Goal: Communication & Community: Answer question/provide support

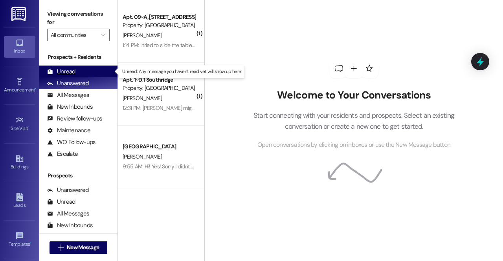
click at [69, 74] on div "Unread" at bounding box center [61, 72] width 28 height 8
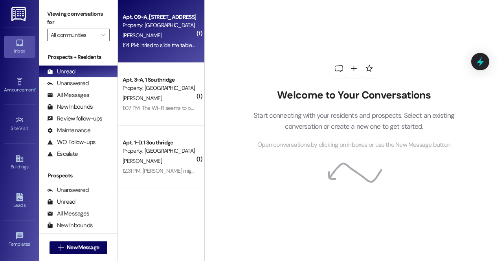
click at [170, 26] on div "Property: [GEOGRAPHIC_DATA]" at bounding box center [159, 25] width 73 height 8
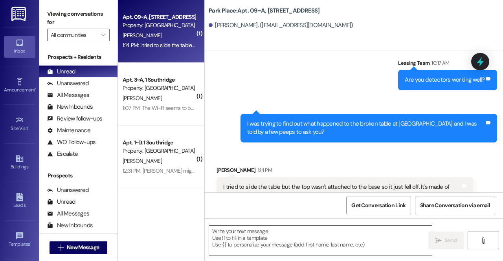
scroll to position [2884, 0]
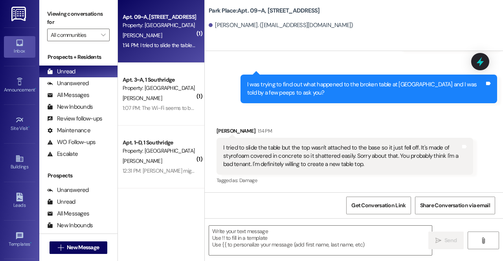
click at [206, 103] on div "Sent via SMS Leasing Team [DATE] 2:47 PM You bet❤️ Tags and notes Sent via SMS …" at bounding box center [354, 28] width 298 height 162
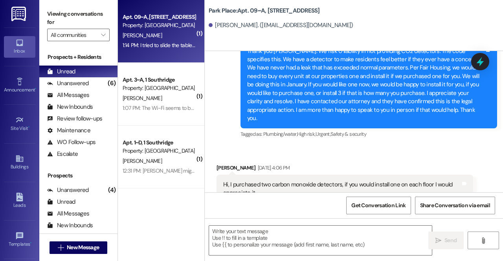
scroll to position [2468, 0]
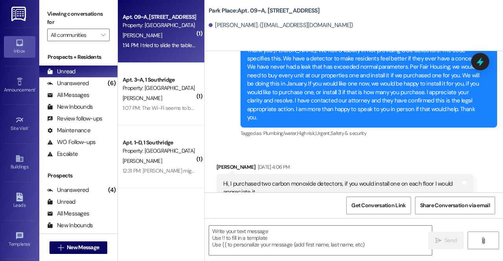
click at [242, 128] on div "Thank you [PERSON_NAME]. We risk 0 liability in not providing CO2 detectors. Th…" at bounding box center [368, 84] width 257 height 88
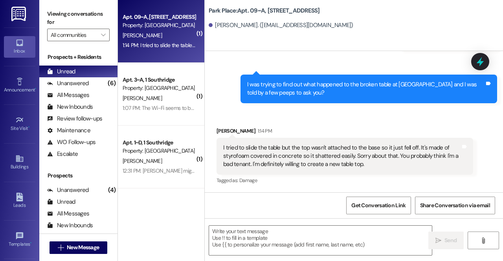
scroll to position [2884, 0]
click at [277, 154] on div "I tried to slide the table but the top wasn't attached to the base so it just f…" at bounding box center [341, 156] width 237 height 25
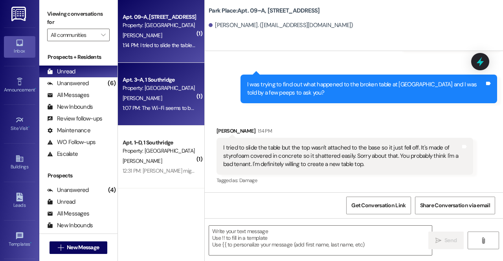
click at [156, 88] on div "Property: [GEOGRAPHIC_DATA]" at bounding box center [159, 88] width 73 height 8
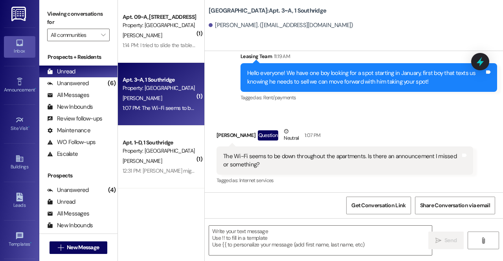
scroll to position [3370, 0]
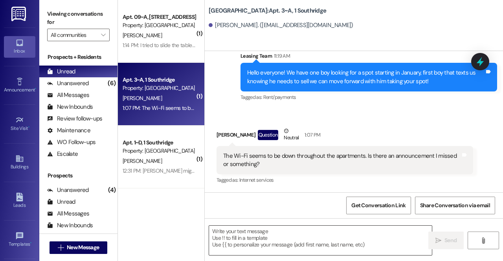
click at [265, 235] on textarea at bounding box center [320, 240] width 223 height 29
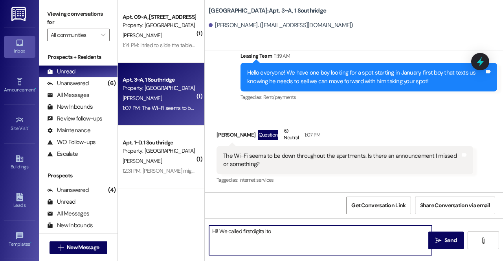
click at [254, 229] on textarea "Hi! We called firstdigital to" at bounding box center [320, 240] width 223 height 29
click at [249, 231] on textarea "Hi! We called firstdigital to" at bounding box center [320, 240] width 223 height 29
click at [251, 231] on textarea "Hi! We called firstdigital to" at bounding box center [320, 240] width 223 height 29
click at [278, 231] on textarea "Hi! We called first digital to" at bounding box center [320, 240] width 223 height 29
type textarea "Hi! We called first digital to put in a ticket and they are investigating it1"
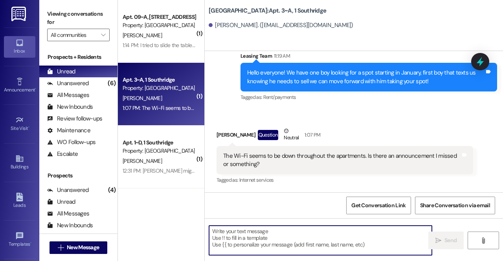
scroll to position [3370, 0]
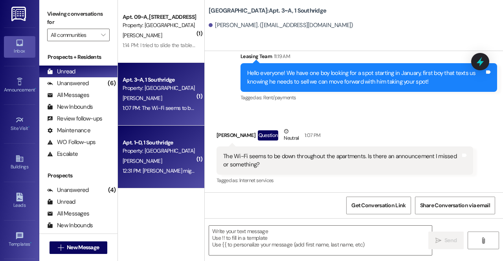
click at [178, 150] on div "Property: [GEOGRAPHIC_DATA]" at bounding box center [159, 151] width 73 height 8
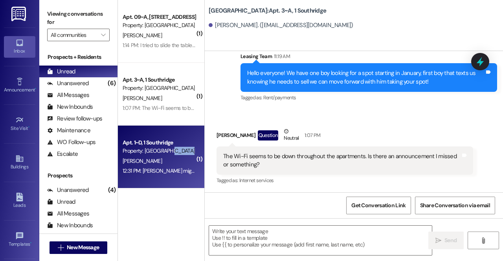
click at [178, 150] on div "Property: [GEOGRAPHIC_DATA]" at bounding box center [159, 151] width 73 height 8
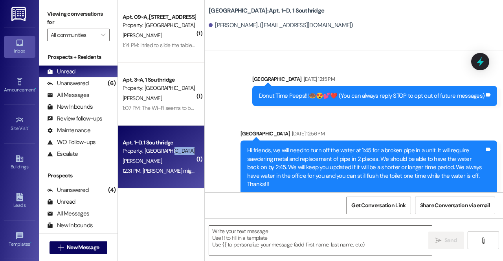
scroll to position [15858, 0]
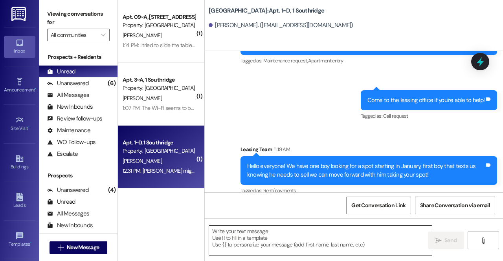
click at [230, 235] on textarea at bounding box center [320, 240] width 223 height 29
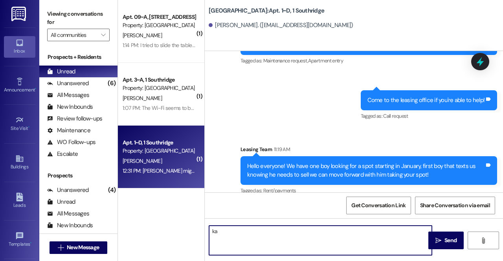
type textarea "k"
type textarea "Okay! Does he want to be added to the list who wants to sell or does he want to…"
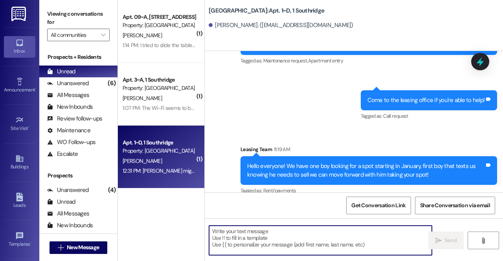
scroll to position [15858, 0]
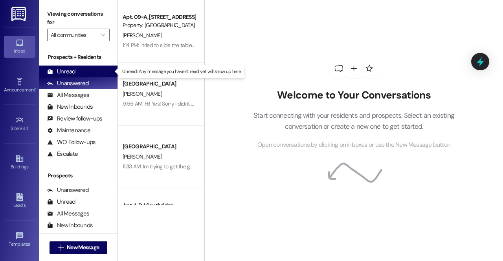
click at [72, 68] on div "Unread" at bounding box center [61, 72] width 28 height 8
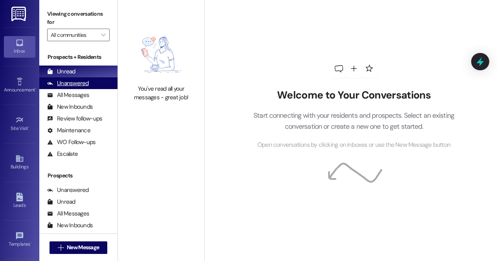
click at [73, 83] on div "Unanswered" at bounding box center [68, 83] width 42 height 8
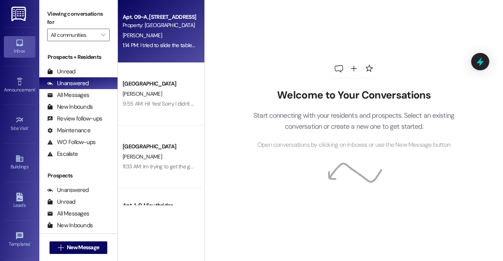
click at [167, 33] on div "[PERSON_NAME]" at bounding box center [159, 36] width 74 height 10
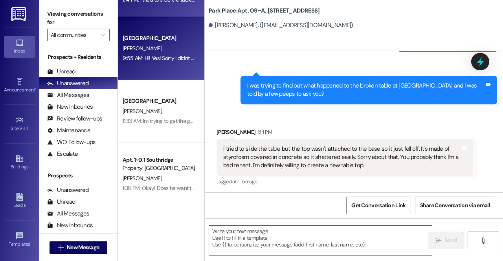
scroll to position [2884, 0]
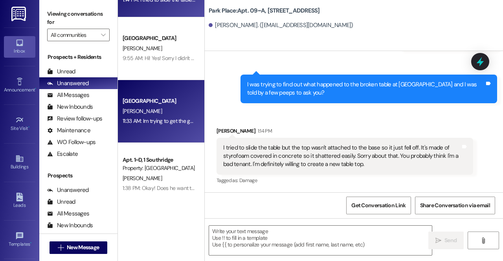
click at [160, 81] on div "Southridge Prospect [PERSON_NAME] 11:33 AM: Im trying to get the guarantor appl…" at bounding box center [161, 111] width 86 height 63
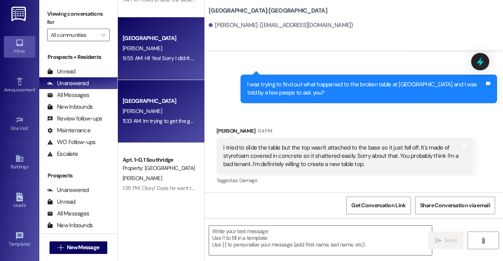
click at [167, 65] on div "Southridge Prospect [PERSON_NAME] 9:55 AM: Hi! Yes! Sorry I didn't get back wit…" at bounding box center [161, 48] width 86 height 63
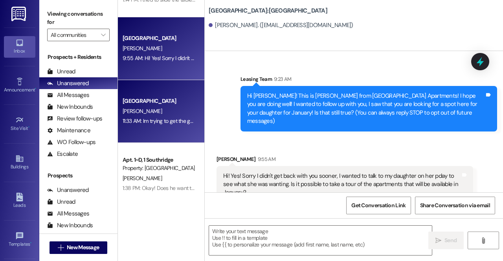
click at [174, 109] on div "[PERSON_NAME]" at bounding box center [159, 111] width 74 height 10
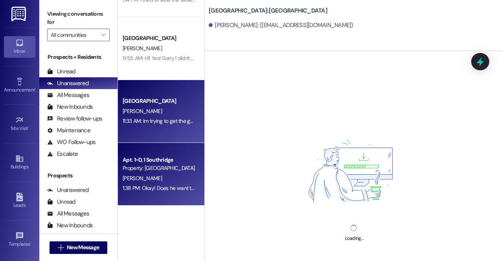
click at [170, 158] on div "Apt. 1~D, 1 Southridge" at bounding box center [159, 160] width 73 height 8
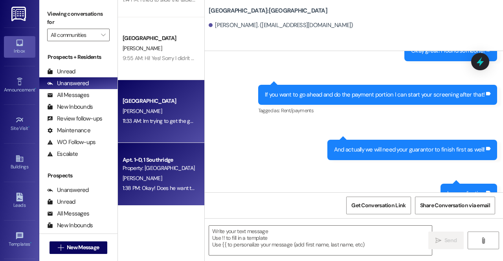
scroll to position [0, 0]
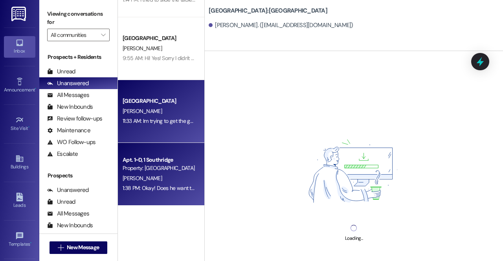
click at [157, 127] on div "Southridge Prospect [PERSON_NAME] 11:33 AM: Im trying to get the guarantor appl…" at bounding box center [161, 111] width 86 height 63
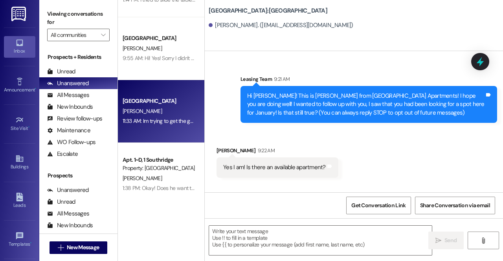
scroll to position [606, 0]
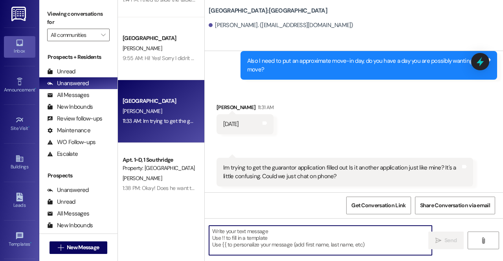
click at [260, 245] on textarea at bounding box center [320, 240] width 223 height 29
